Goal: Find specific page/section: Find specific page/section

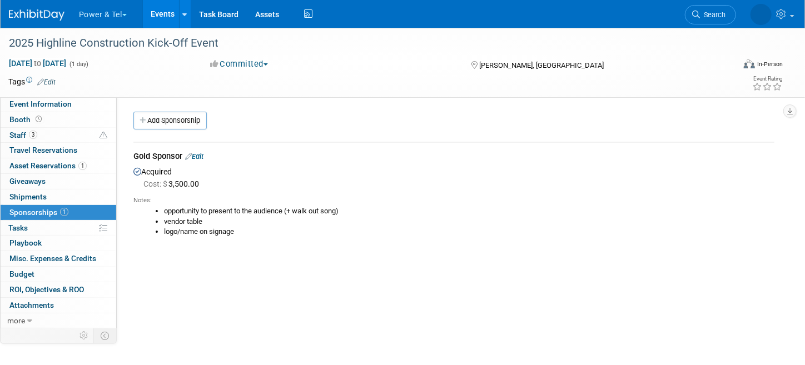
click at [28, 19] on img at bounding box center [37, 14] width 56 height 11
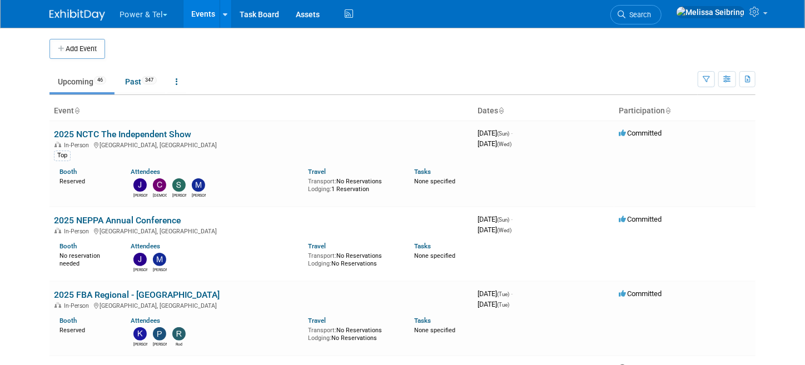
click at [651, 14] on span "Search" at bounding box center [638, 15] width 26 height 8
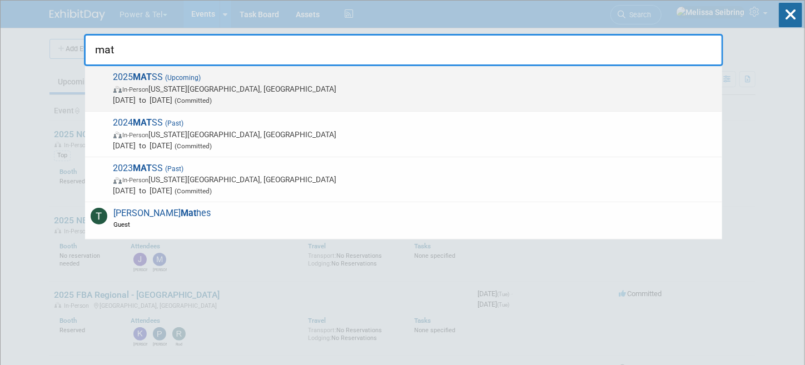
type input "mat"
click at [184, 76] on span "(Upcoming)" at bounding box center [182, 78] width 38 height 8
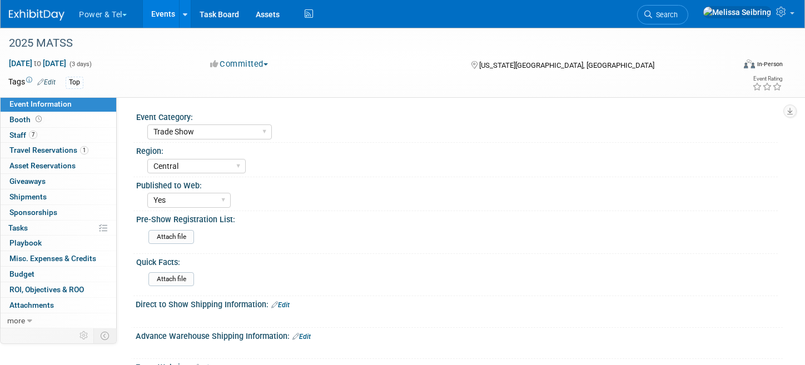
select select "Trade Show"
select select "Central"
select select "Yes"
click at [13, 121] on span "Booth" at bounding box center [26, 119] width 34 height 9
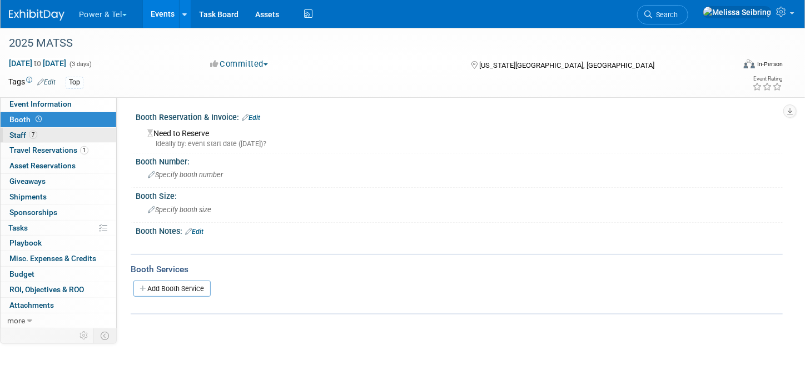
click at [15, 133] on span "Staff 7" at bounding box center [23, 135] width 28 height 9
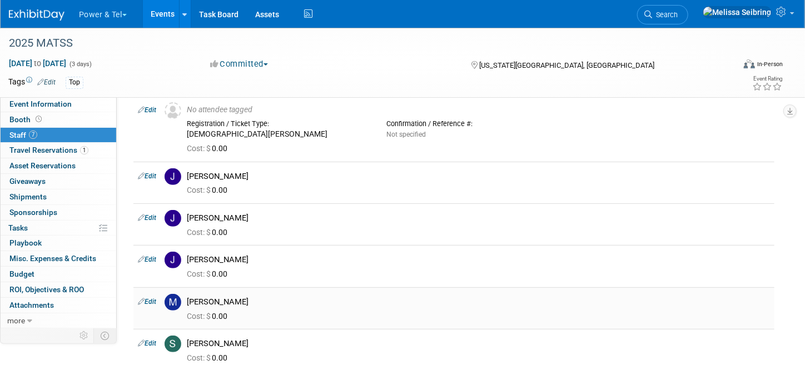
scroll to position [167, 0]
